Goal: Information Seeking & Learning: Learn about a topic

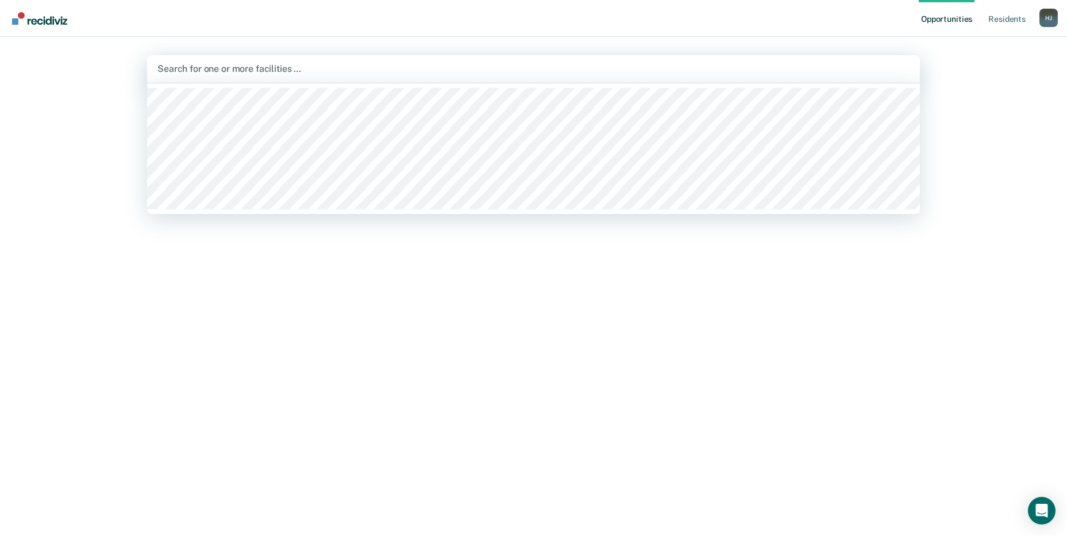
click at [209, 72] on div at bounding box center [534, 68] width 752 height 13
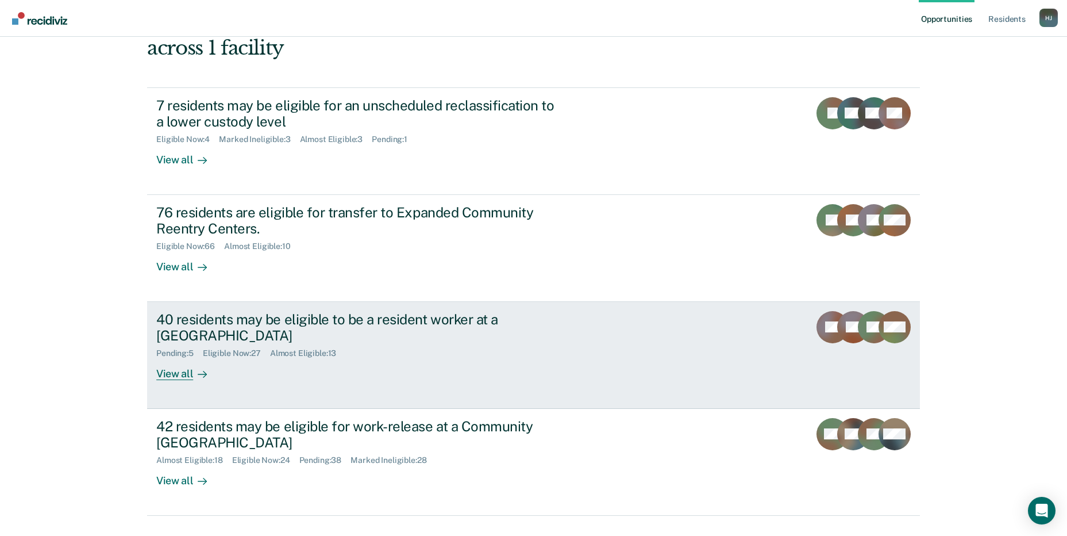
scroll to position [86, 0]
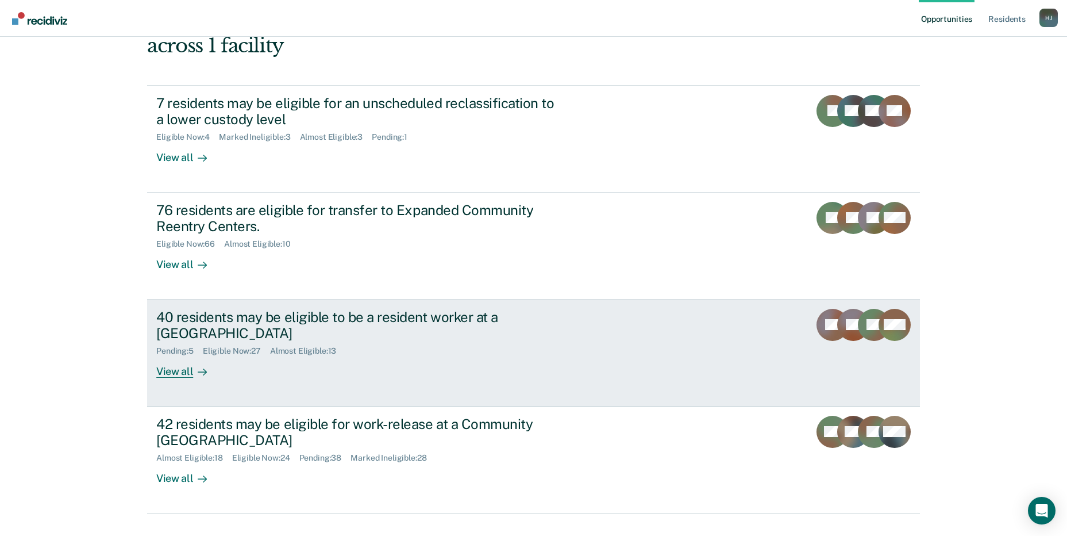
click at [217, 346] on div "Eligible Now : 27" at bounding box center [236, 351] width 67 height 10
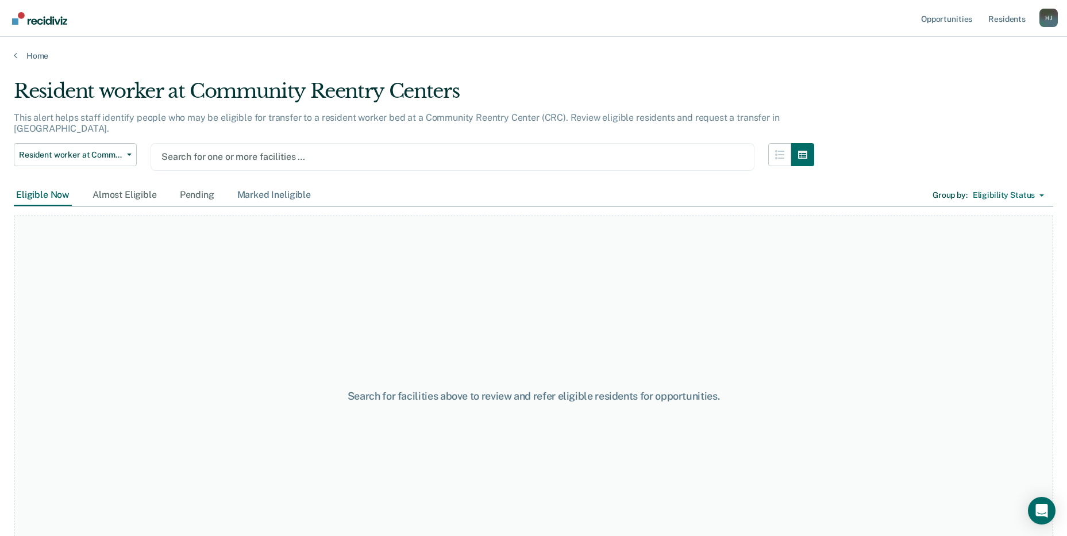
click at [272, 185] on div "Marked Ineligible" at bounding box center [274, 195] width 78 height 21
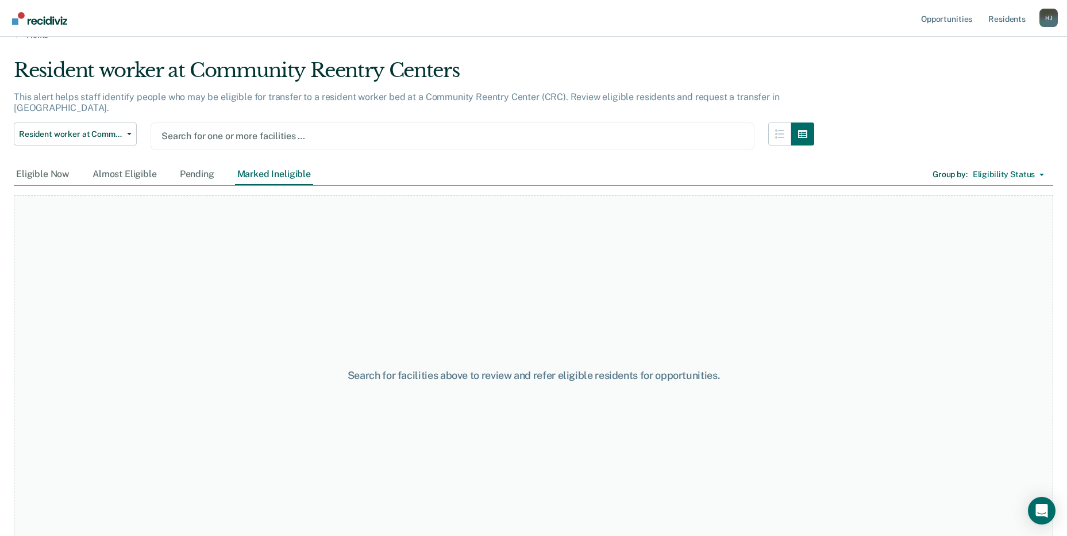
scroll to position [30, 0]
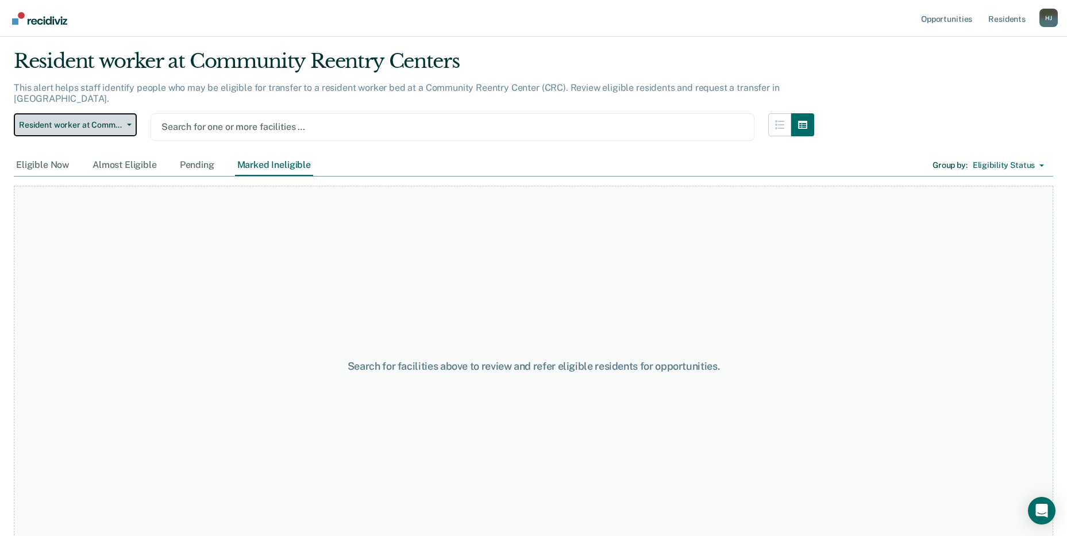
click at [108, 120] on span "Resident worker at Community Reentry Centers" at bounding box center [70, 125] width 103 height 10
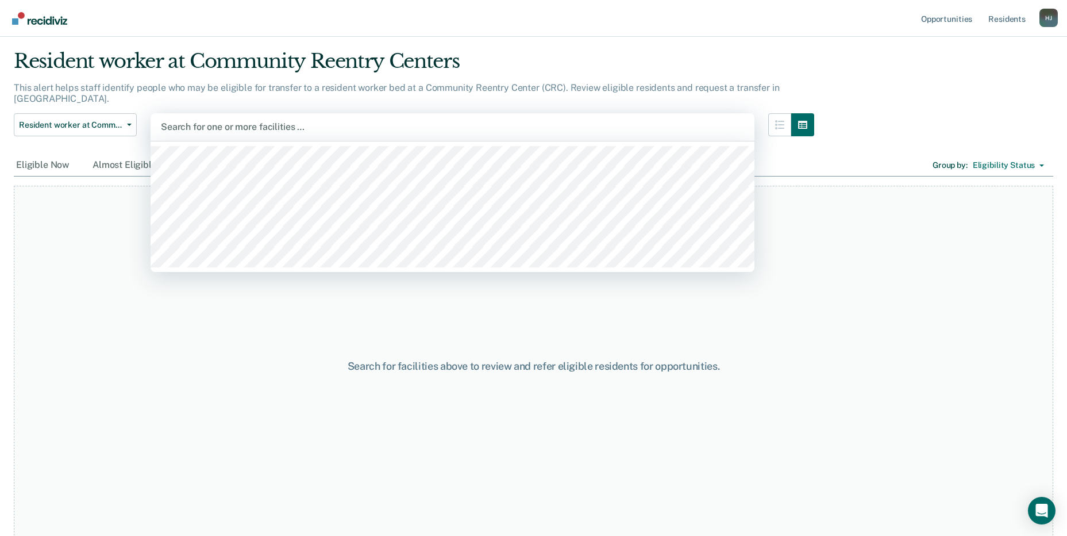
click at [201, 119] on div "Search for one or more facilities …" at bounding box center [453, 127] width 586 height 16
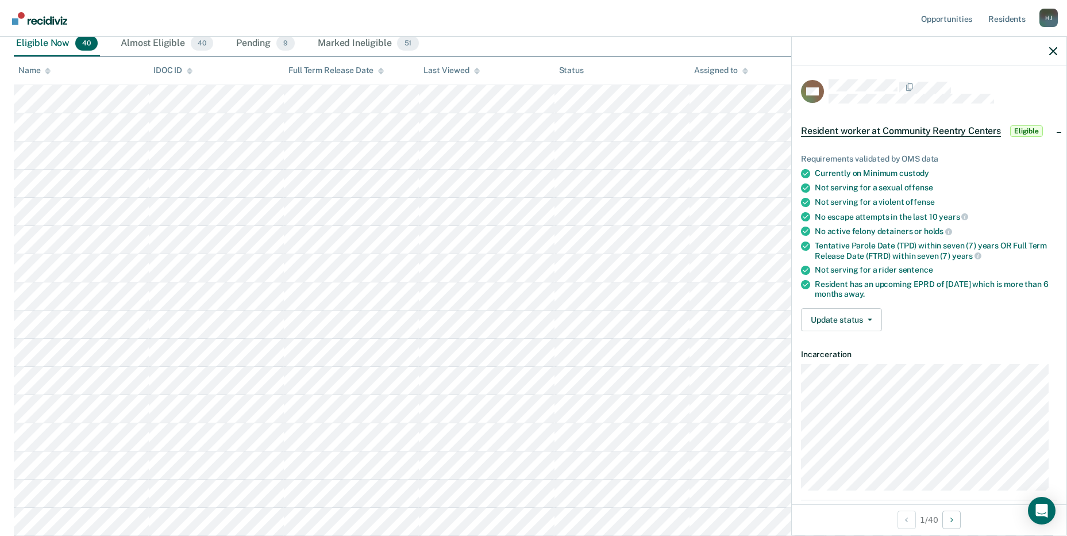
scroll to position [0, 0]
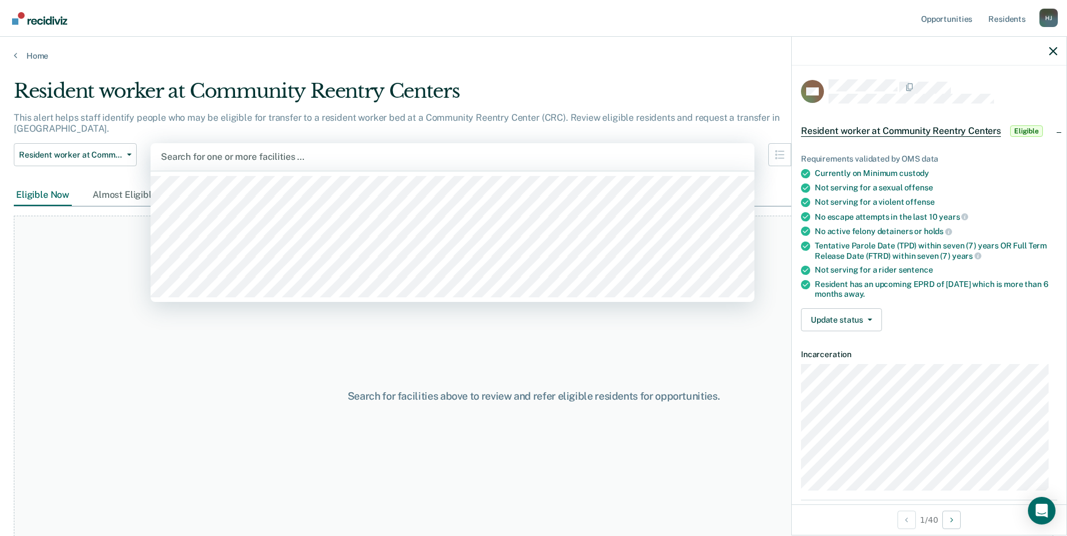
click at [193, 155] on div "Search for one or more facilities …" at bounding box center [453, 157] width 604 height 28
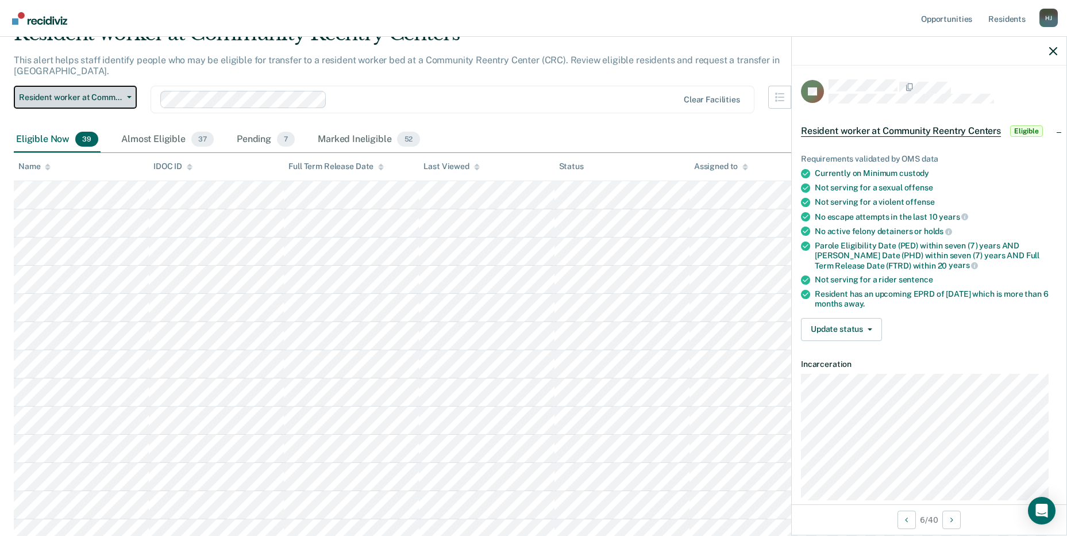
click at [72, 93] on span "Resident worker at Community Reentry Centers" at bounding box center [70, 98] width 103 height 10
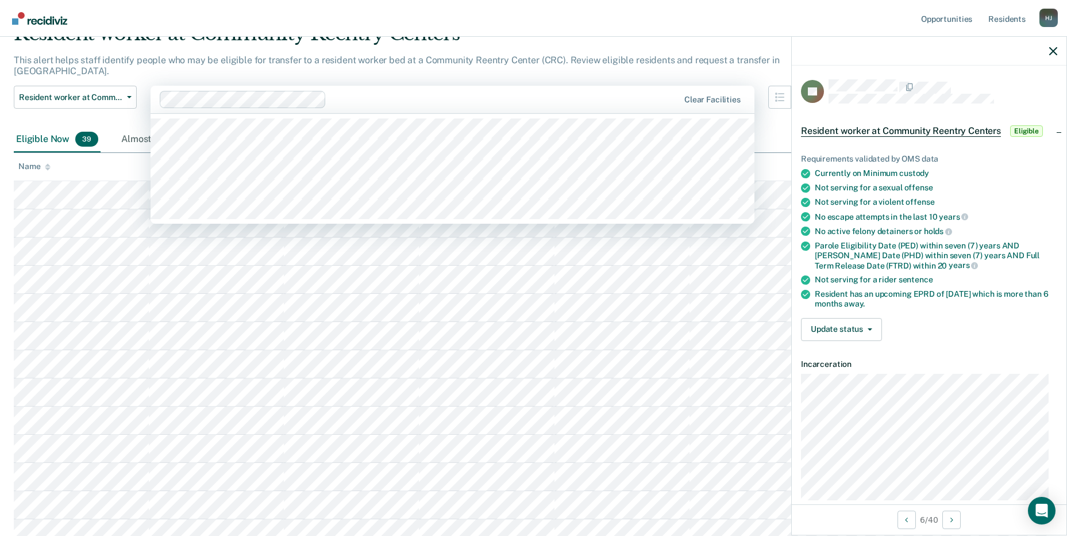
click at [372, 93] on div at bounding box center [505, 99] width 348 height 13
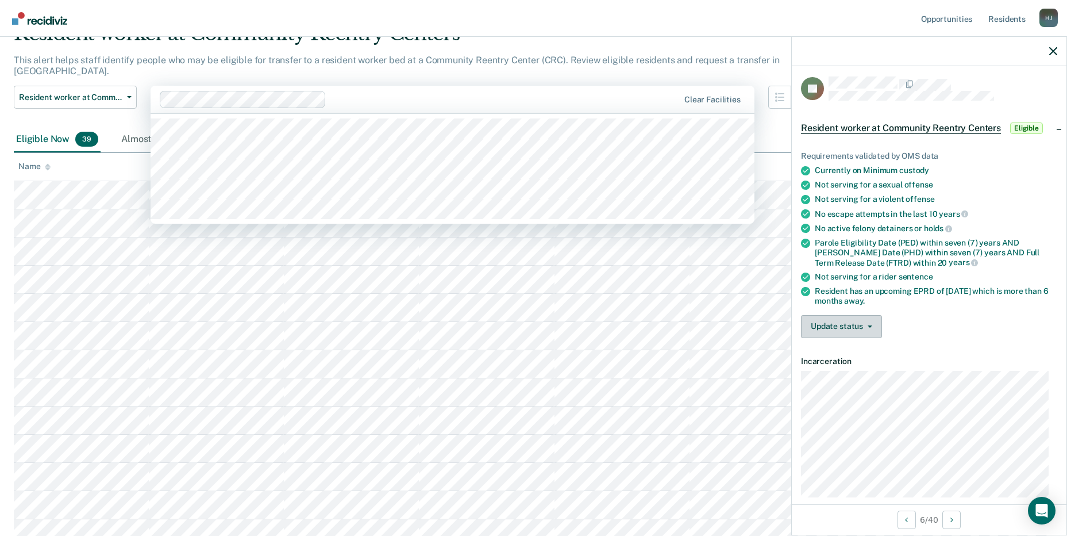
scroll to position [0, 0]
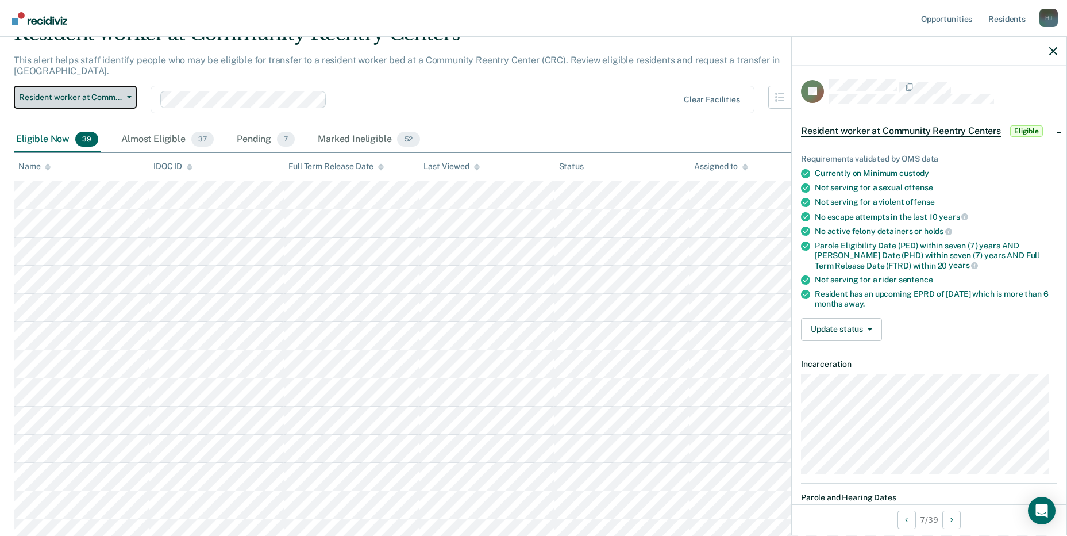
click at [38, 86] on button "Resident worker at Community Reentry Centers" at bounding box center [75, 97] width 123 height 23
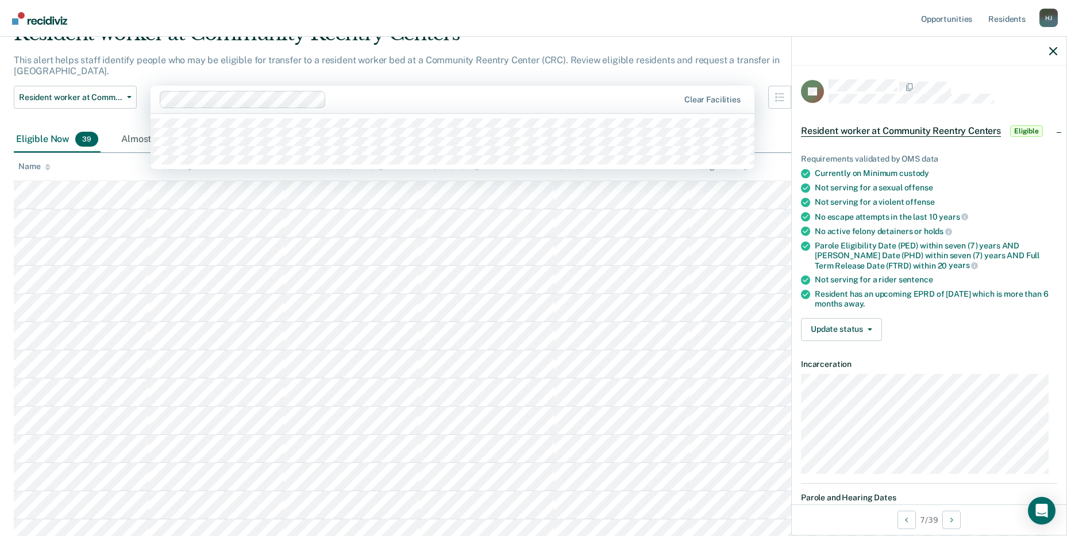
click at [436, 93] on div at bounding box center [505, 99] width 348 height 13
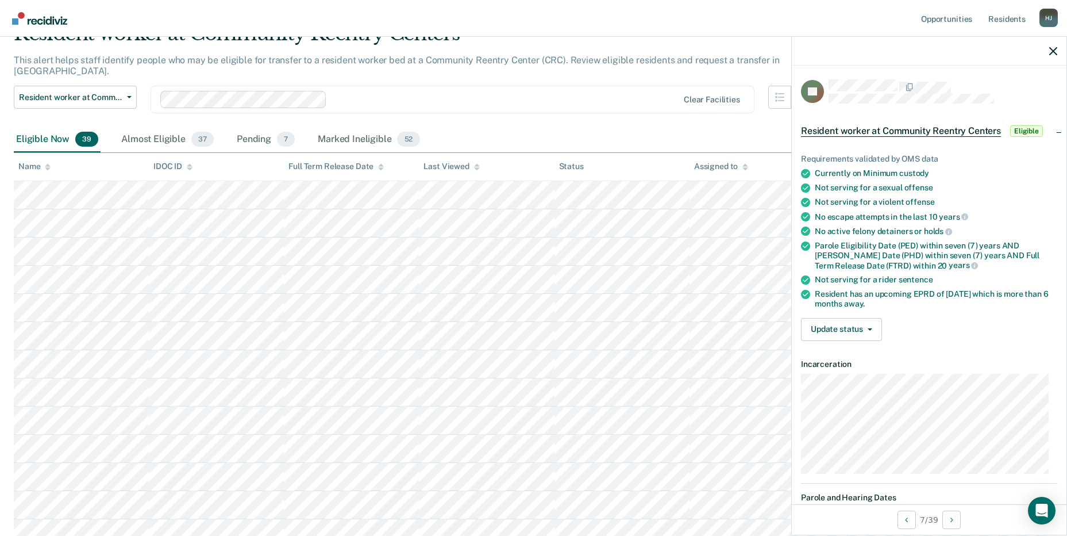
click at [573, 22] on nav "Opportunities Resident s [PERSON_NAME] Profile How it works Log Out" at bounding box center [533, 18] width 1067 height 37
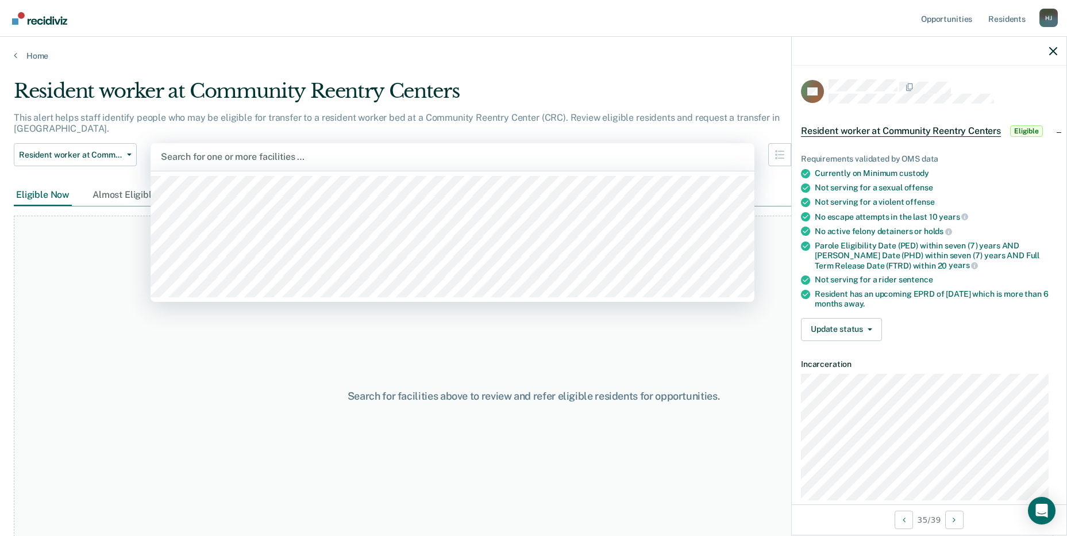
click at [256, 150] on div at bounding box center [452, 156] width 583 height 13
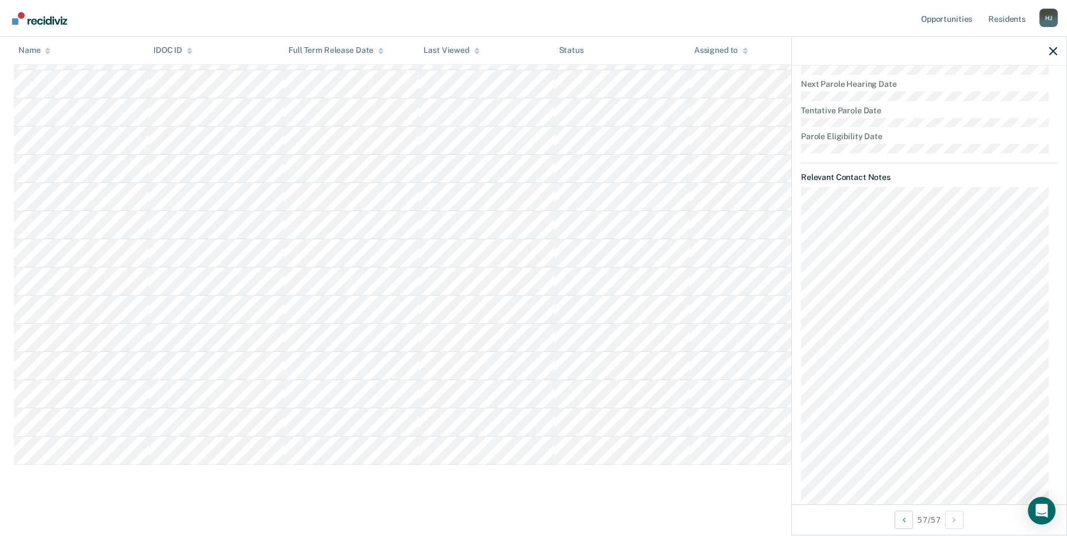
scroll to position [575, 0]
